Goal: Find specific page/section: Find specific page/section

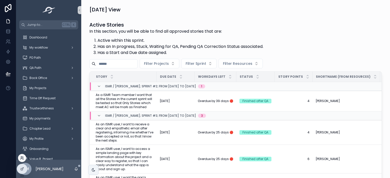
click at [22, 159] on icon at bounding box center [22, 159] width 2 height 1
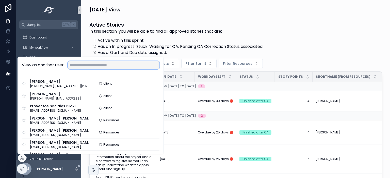
click at [92, 66] on input "text" at bounding box center [114, 65] width 92 height 8
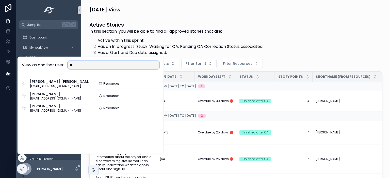
type input "*"
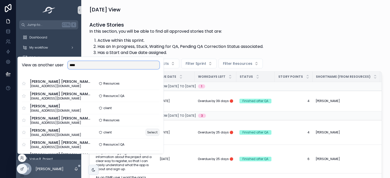
type input "****"
click at [149, 131] on button "Select" at bounding box center [152, 132] width 14 height 7
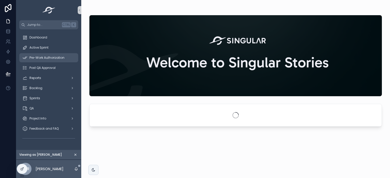
click at [58, 58] on span "Pre-Work Authorization" at bounding box center [46, 58] width 35 height 4
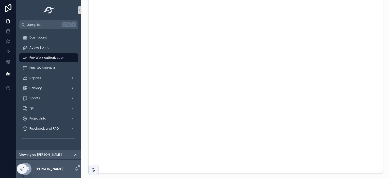
scroll to position [49, 0]
click at [49, 70] on div "Post QA Approval" at bounding box center [48, 68] width 53 height 8
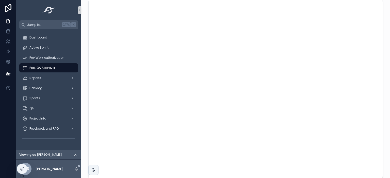
scroll to position [5, 0]
click at [53, 66] on span "Post QA Approval" at bounding box center [42, 68] width 26 height 4
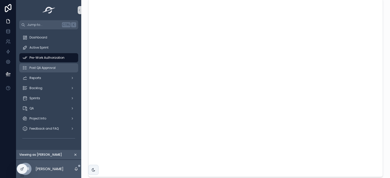
click at [58, 67] on div "Post QA Approval" at bounding box center [48, 68] width 53 height 8
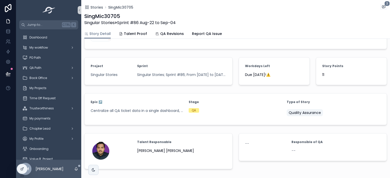
scroll to position [298, 0]
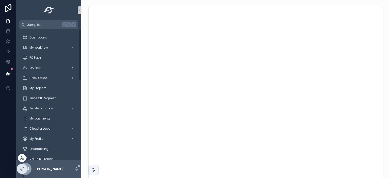
click at [22, 158] on icon at bounding box center [22, 158] width 4 height 4
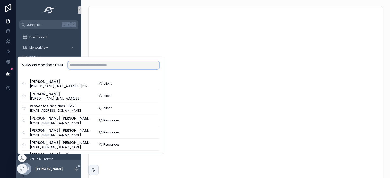
click at [99, 67] on input "text" at bounding box center [114, 65] width 92 height 8
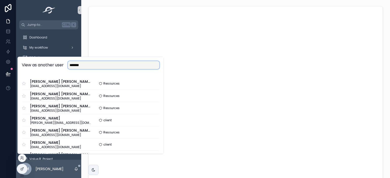
click at [78, 67] on input "*******" at bounding box center [114, 65] width 92 height 8
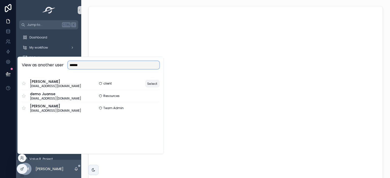
type input "******"
click at [149, 83] on button "Select" at bounding box center [152, 83] width 14 height 7
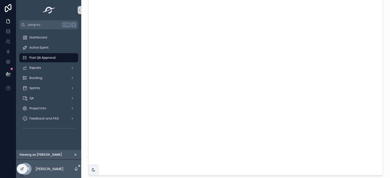
scroll to position [10, 0]
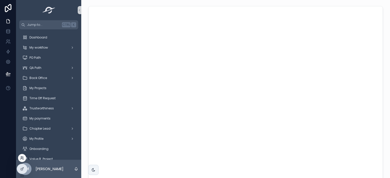
click at [23, 158] on icon at bounding box center [22, 158] width 4 height 4
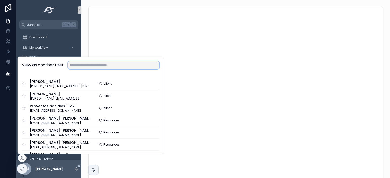
click at [92, 69] on input "text" at bounding box center [114, 65] width 92 height 8
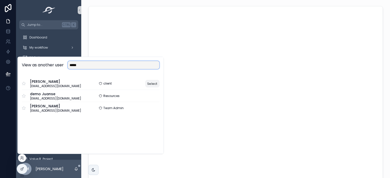
type input "*****"
click at [152, 83] on button "Select" at bounding box center [152, 83] width 14 height 7
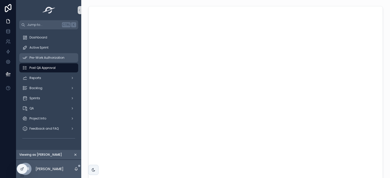
click at [56, 60] on span "Pre-Work Authorization" at bounding box center [46, 58] width 35 height 4
